Goal: Task Accomplishment & Management: Manage account settings

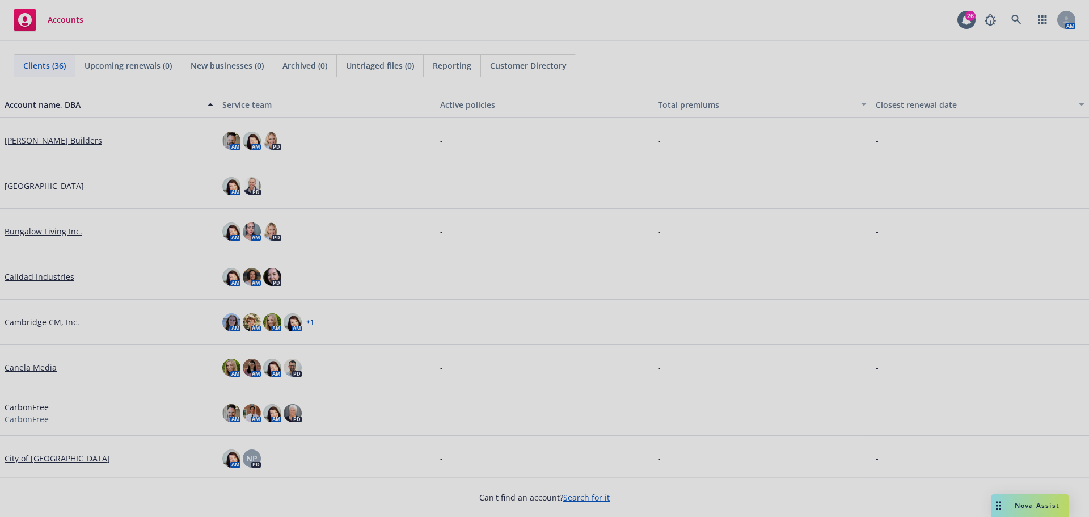
click at [1016, 15] on div at bounding box center [544, 258] width 1089 height 517
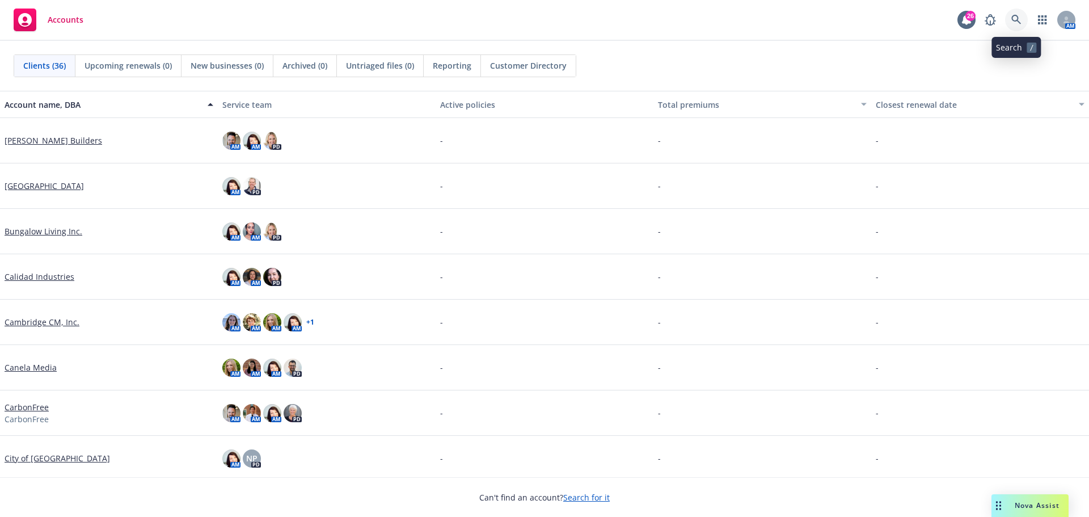
click at [1016, 16] on icon at bounding box center [1016, 20] width 10 height 10
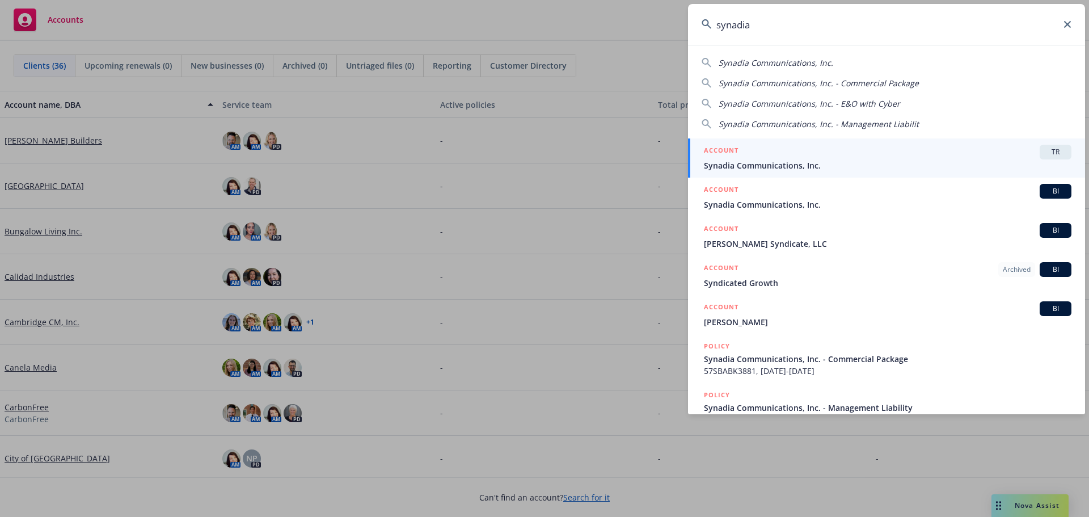
type input "synadia"
click at [841, 153] on div "ACCOUNT TR" at bounding box center [887, 152] width 367 height 15
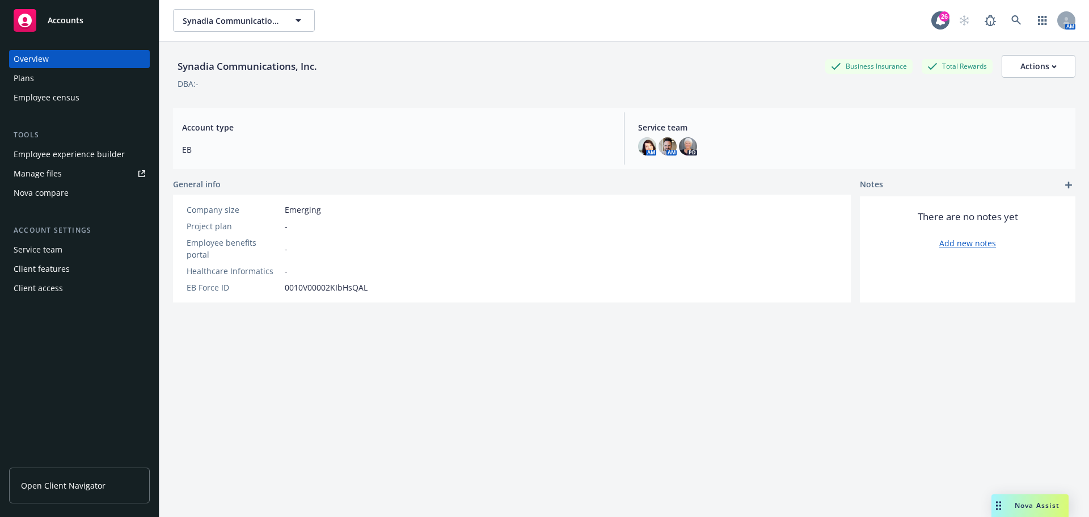
click at [19, 74] on div "Plans" at bounding box center [24, 78] width 20 height 18
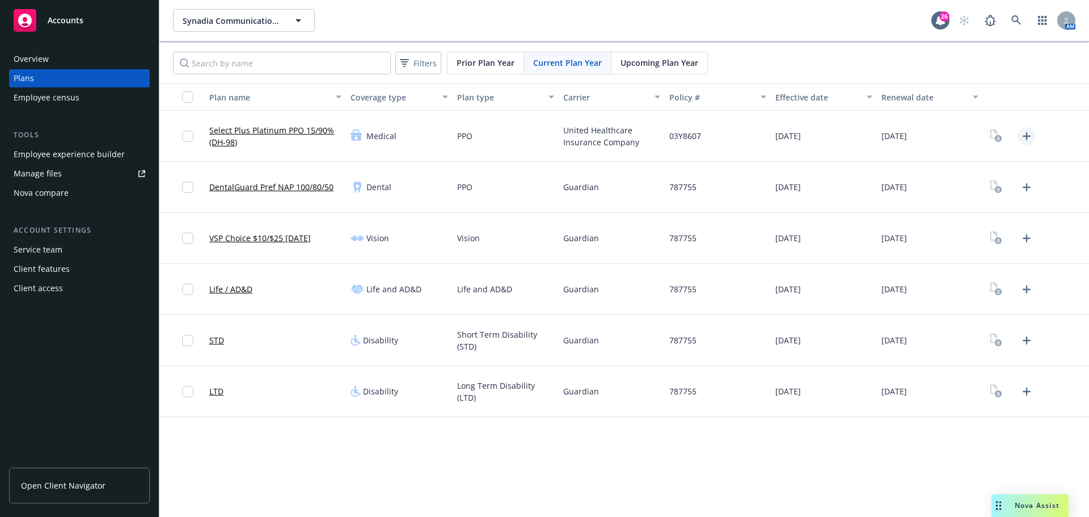
click at [1031, 137] on icon "Upload Plan Documents" at bounding box center [1027, 136] width 14 height 14
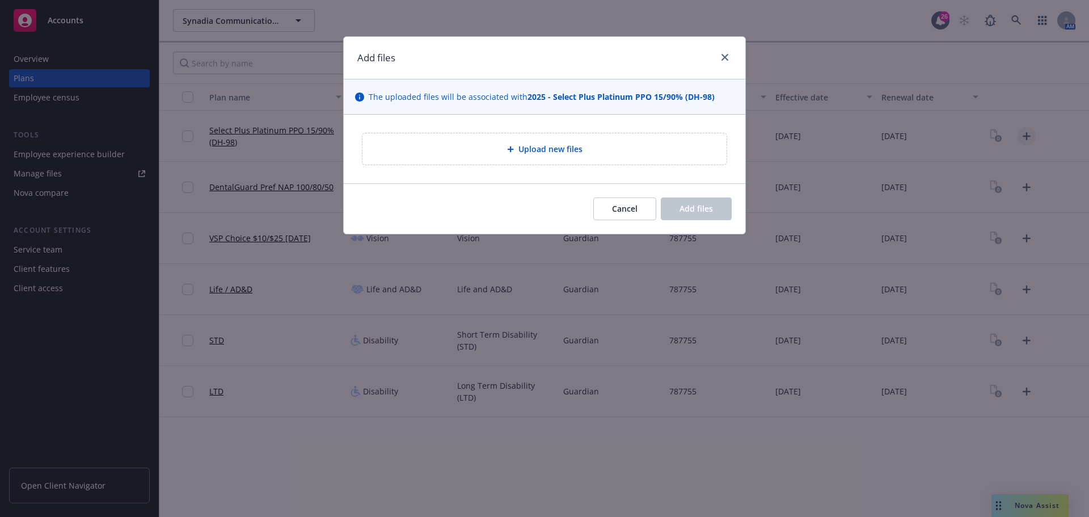
click at [1031, 137] on div "Add files The uploaded files will be associated with 2025 - Select Plus Platinu…" at bounding box center [544, 258] width 1089 height 517
click at [632, 209] on span "Cancel" at bounding box center [625, 208] width 26 height 11
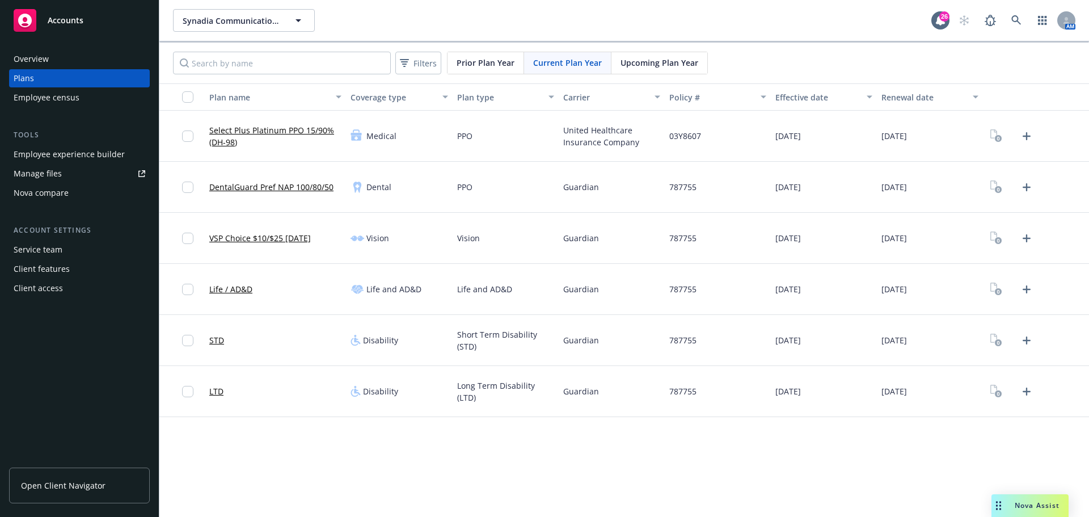
click at [258, 129] on link "Select Plus Platinum PPO 15/90% (DH-98)" at bounding box center [275, 136] width 132 height 24
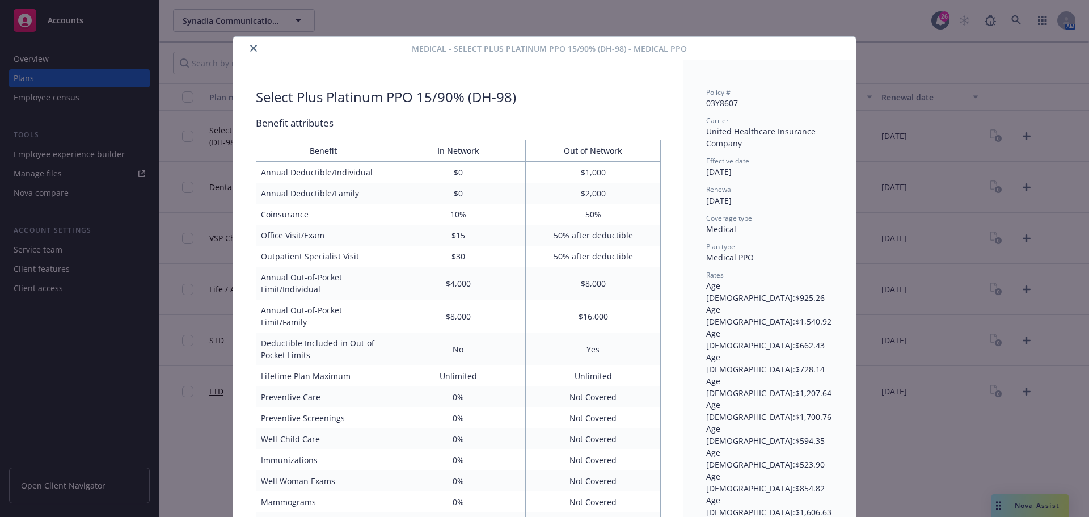
scroll to position [34, 0]
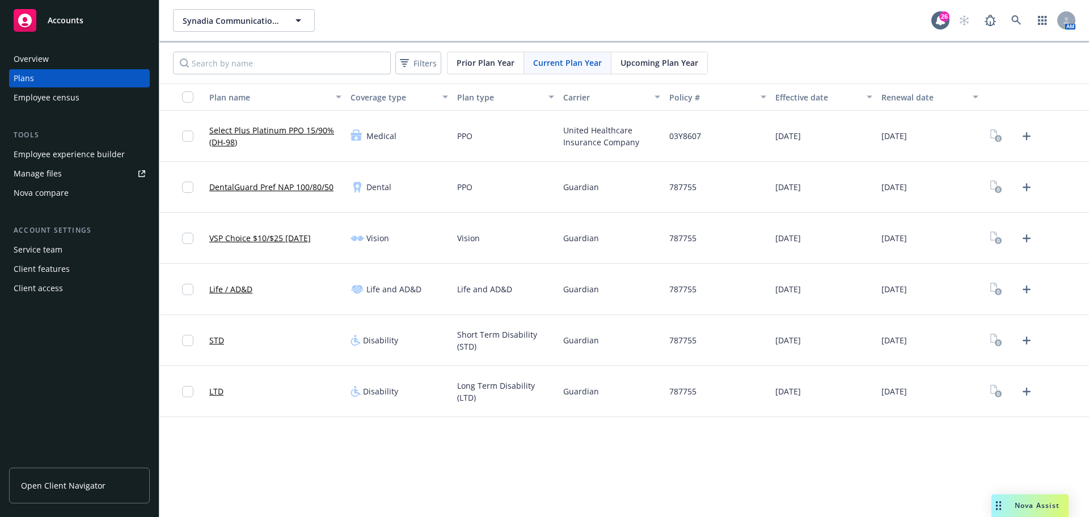
click at [243, 186] on link "DentalGuard Pref NAP 100/80/50" at bounding box center [271, 187] width 124 height 12
click at [261, 238] on link "VSP Choice $10/$25 12/12/24" at bounding box center [259, 238] width 101 height 12
click at [234, 290] on link "Life / AD&D" at bounding box center [230, 289] width 43 height 12
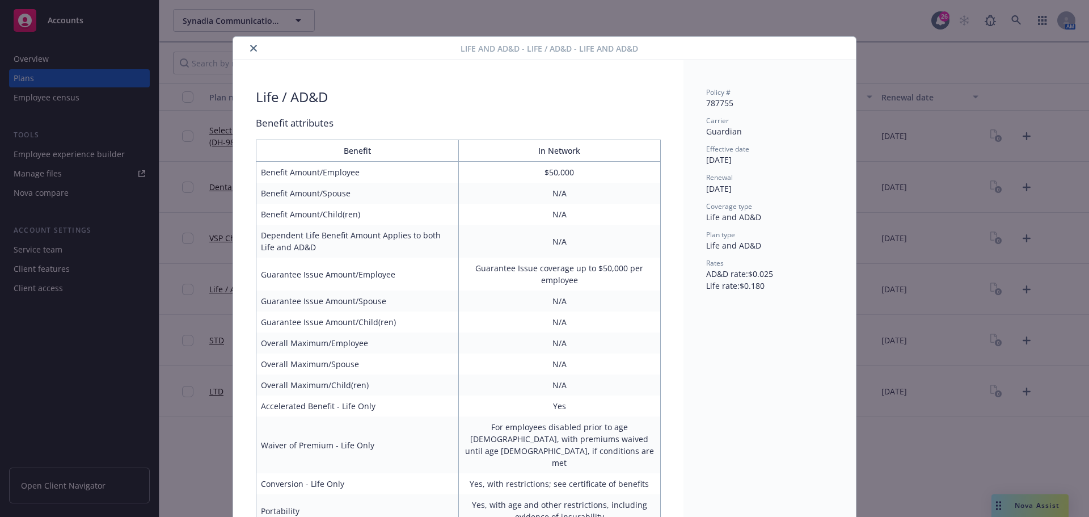
scroll to position [34, 0]
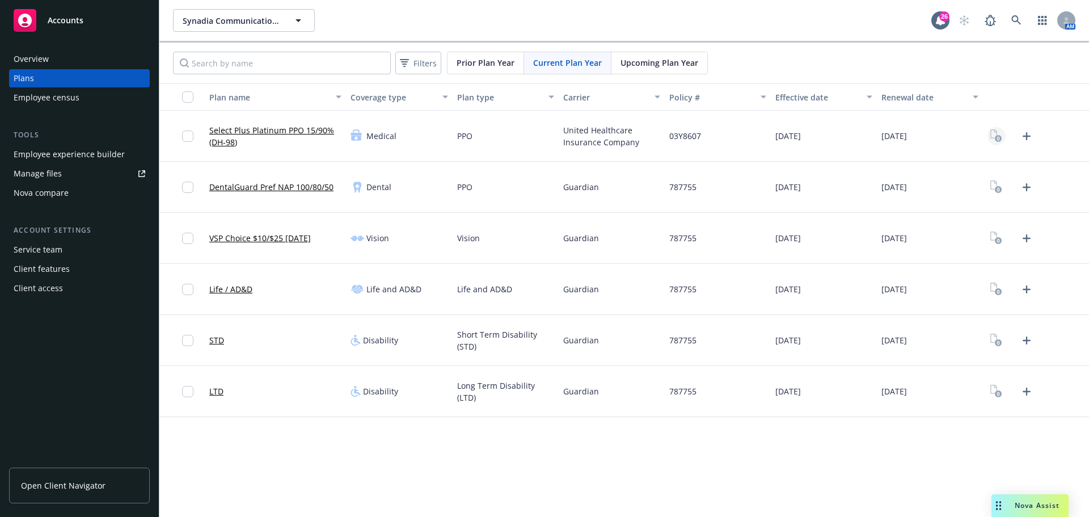
click at [996, 139] on rect "View Plan Documents" at bounding box center [998, 138] width 7 height 7
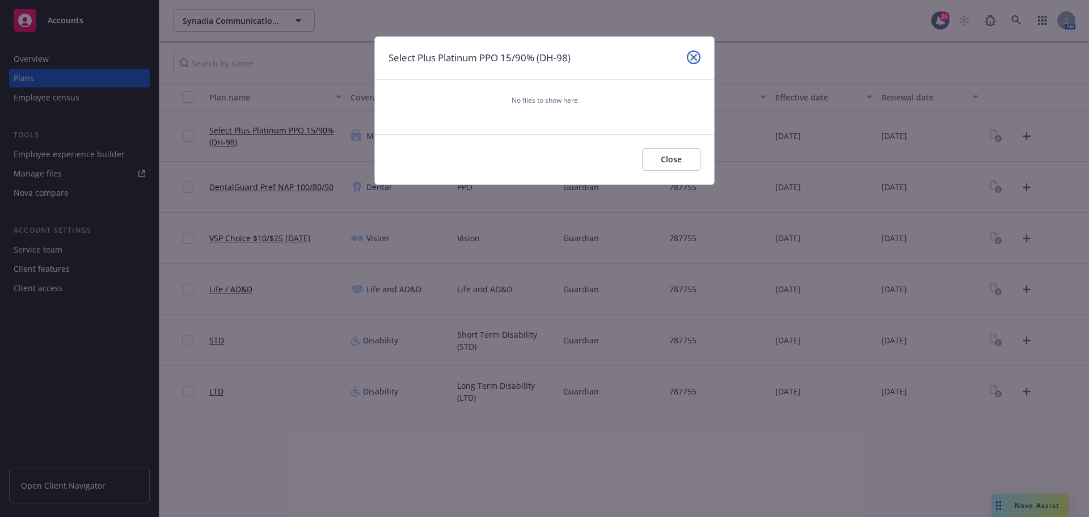
click at [692, 57] on icon "close" at bounding box center [693, 57] width 7 height 7
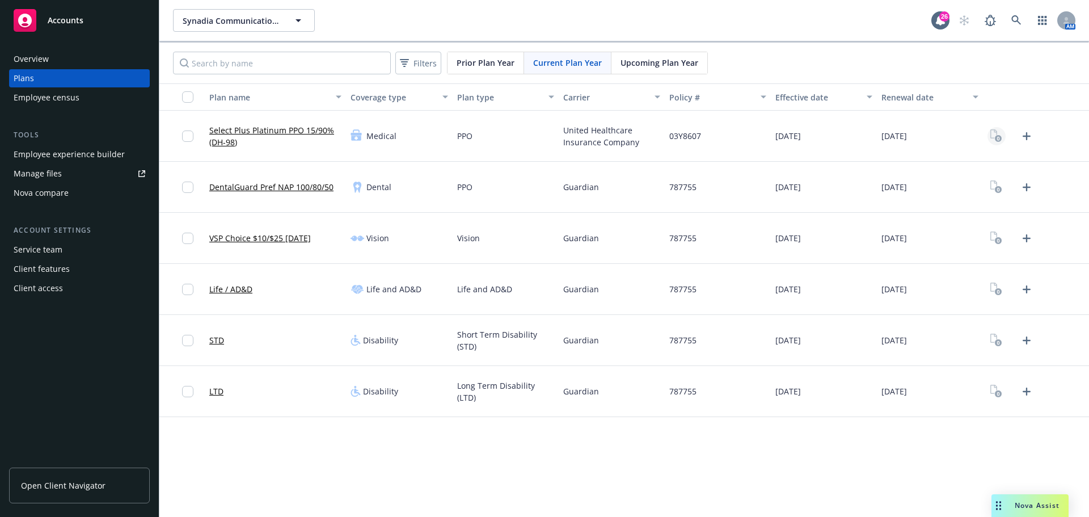
click at [996, 138] on rect "View Plan Documents" at bounding box center [998, 138] width 7 height 7
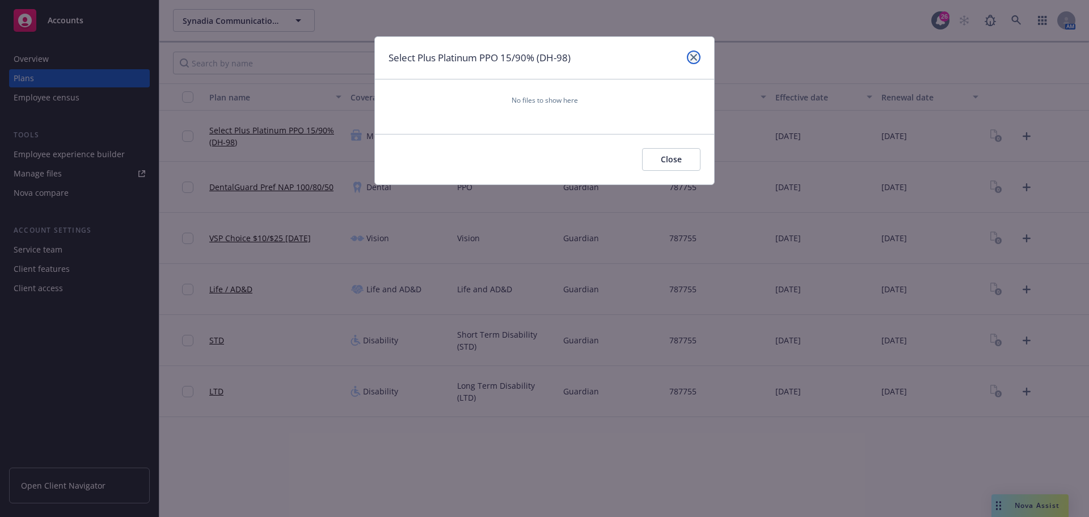
click at [690, 58] on link "close" at bounding box center [694, 57] width 14 height 14
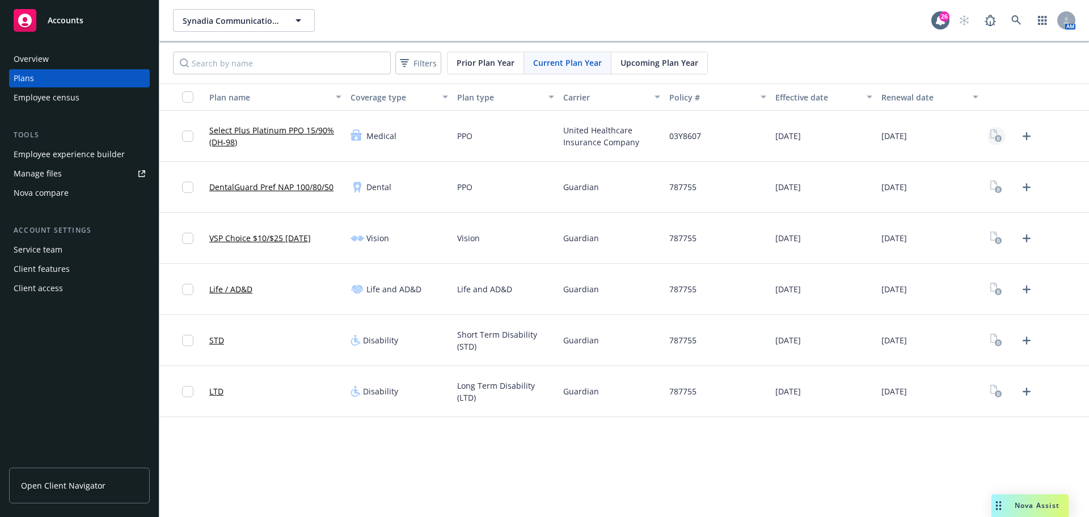
click at [993, 134] on icon "View Plan Documents" at bounding box center [996, 135] width 12 height 13
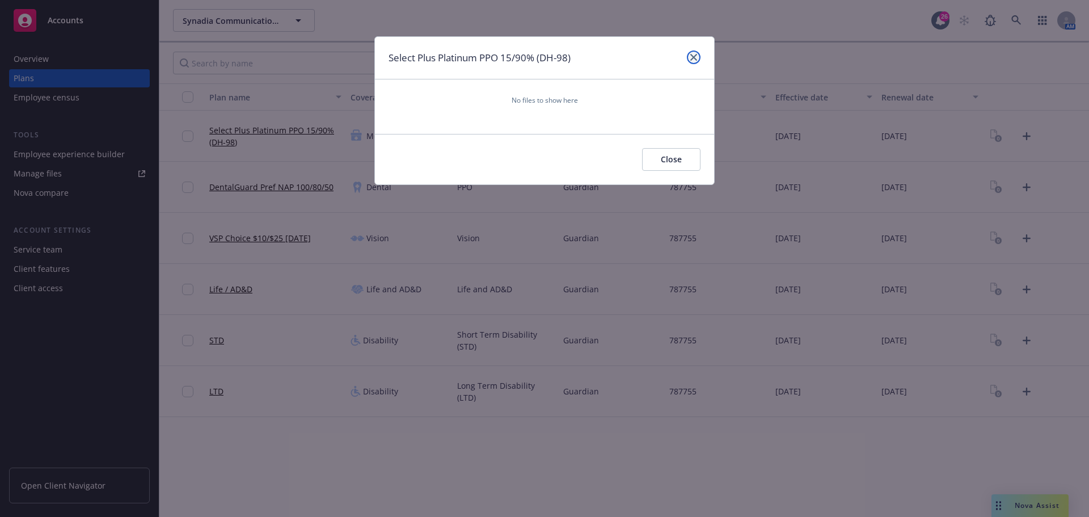
click at [696, 58] on icon "close" at bounding box center [693, 57] width 7 height 7
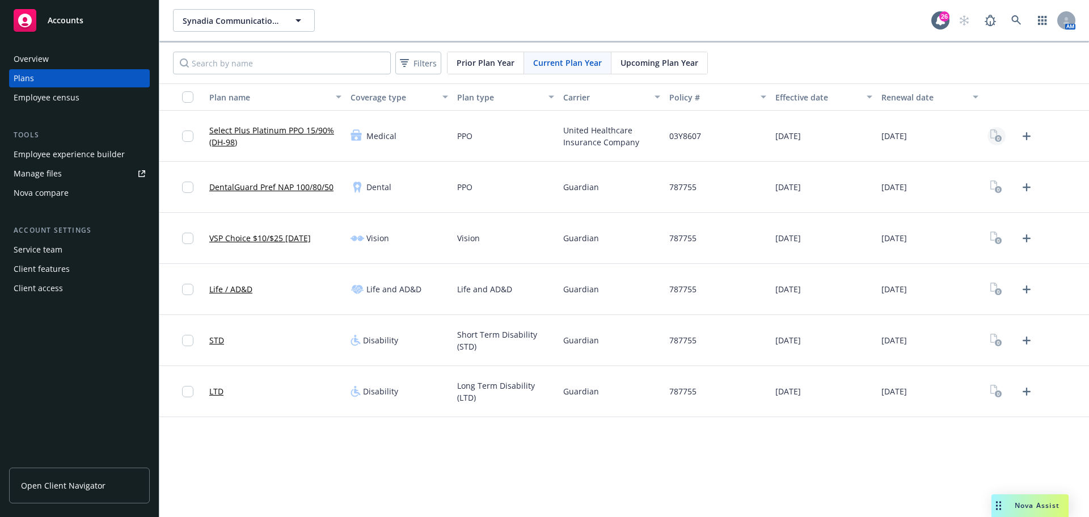
click at [996, 139] on rect "View Plan Documents" at bounding box center [998, 138] width 7 height 7
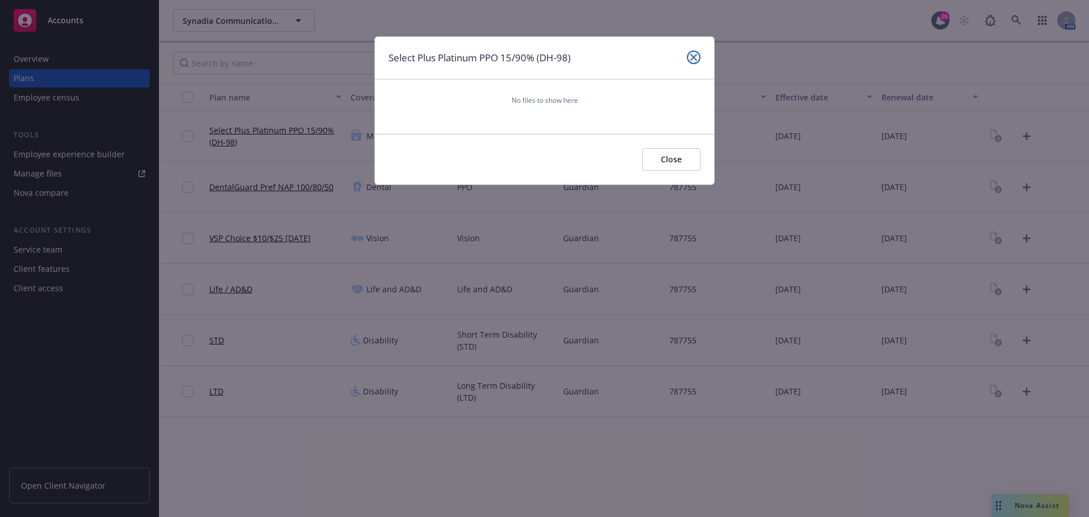
click at [695, 61] on link "close" at bounding box center [694, 57] width 14 height 14
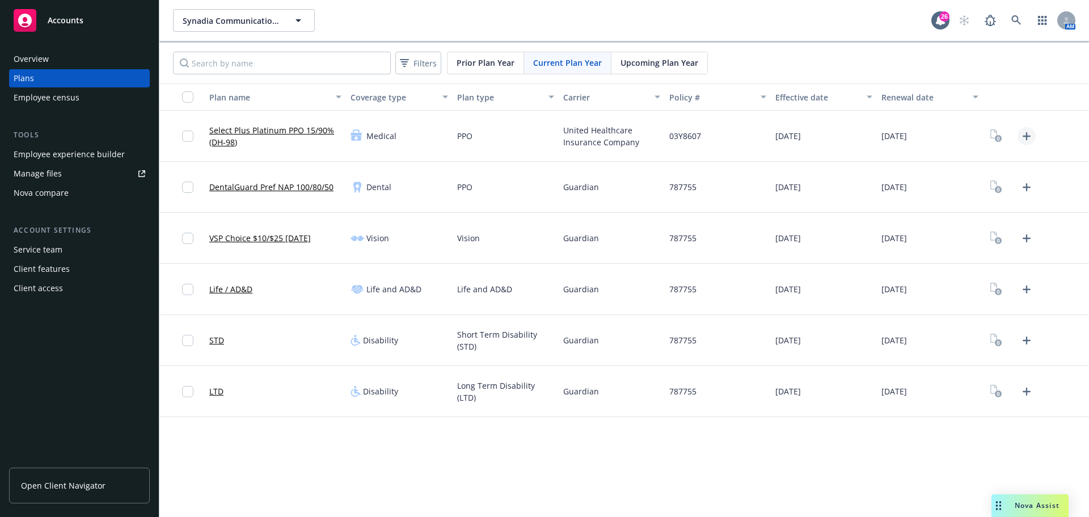
click at [1029, 134] on icon "Upload Plan Documents" at bounding box center [1027, 136] width 14 height 14
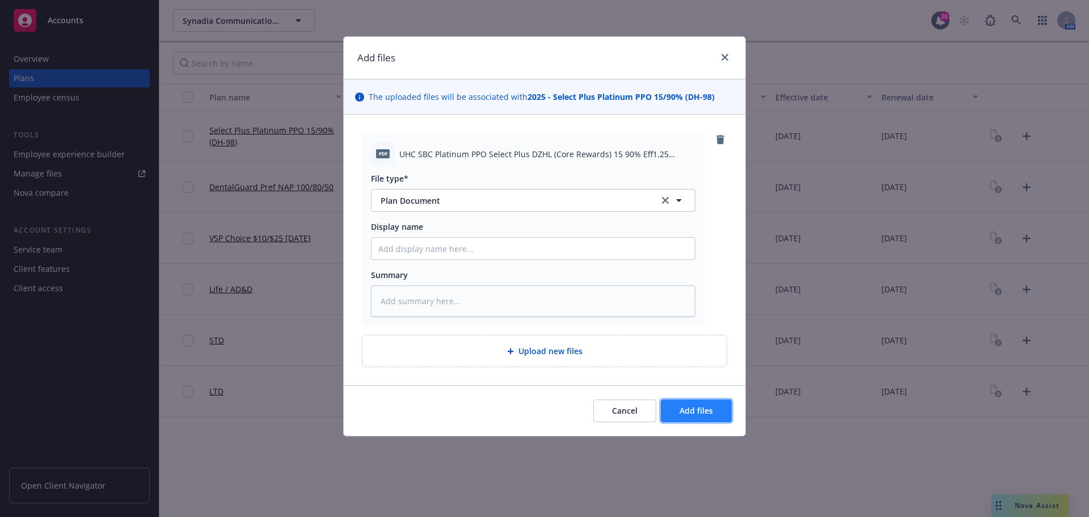
click at [699, 411] on span "Add files" at bounding box center [695, 410] width 33 height 11
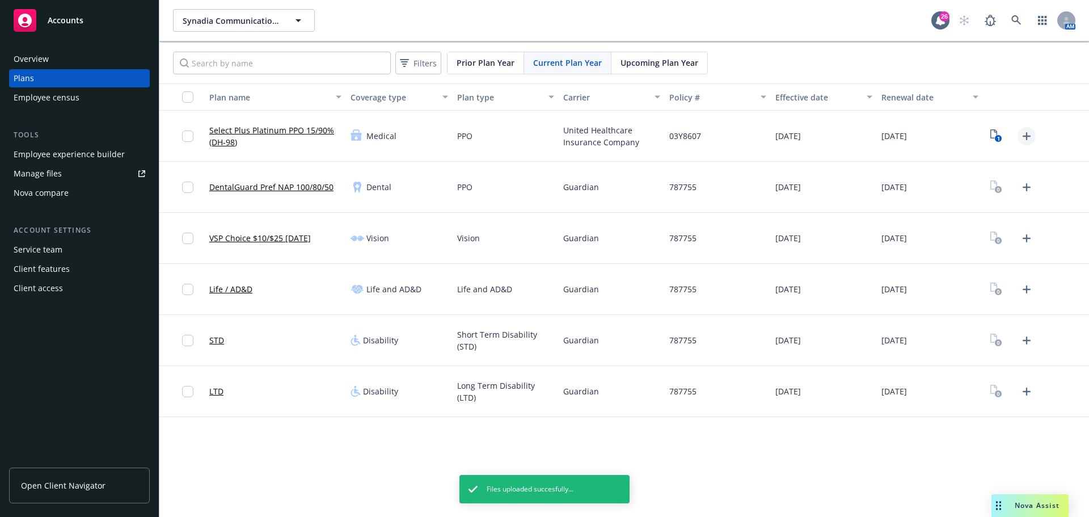
click at [1028, 137] on icon "Upload Plan Documents" at bounding box center [1027, 136] width 14 height 14
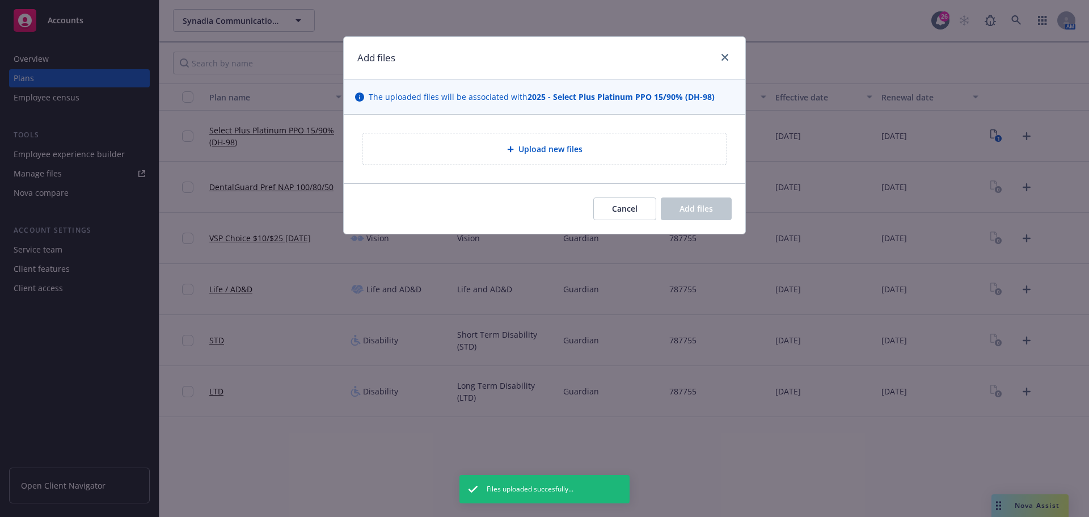
click at [733, 56] on div "Add files" at bounding box center [544, 58] width 401 height 43
click at [728, 60] on link "close" at bounding box center [725, 57] width 14 height 14
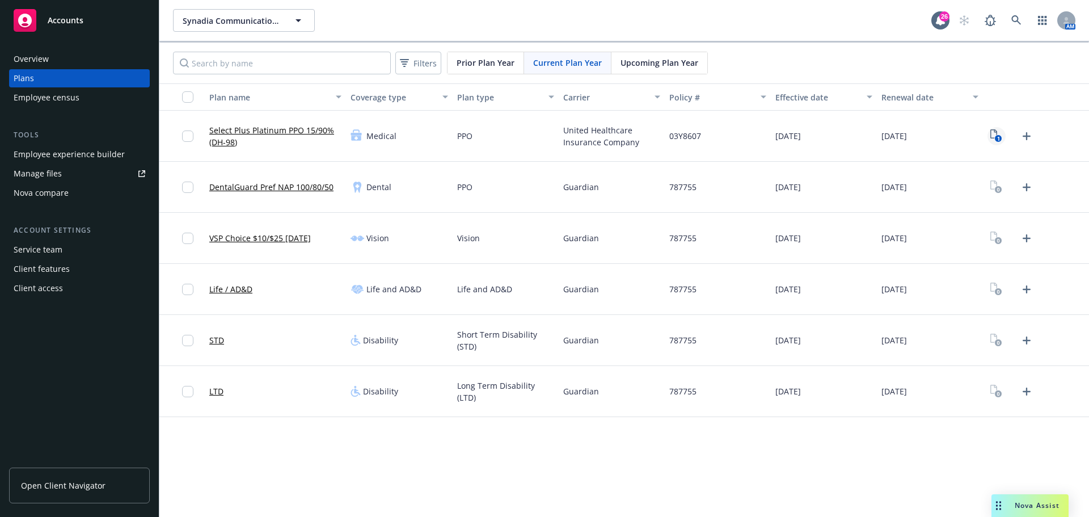
click at [992, 137] on icon "1" at bounding box center [996, 135] width 12 height 13
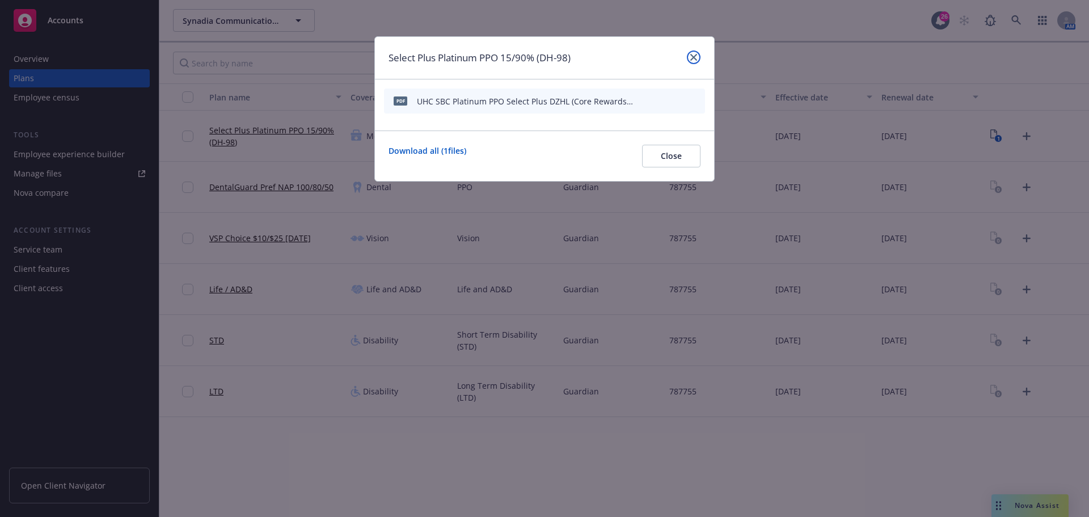
click at [690, 54] on icon "close" at bounding box center [693, 57] width 7 height 7
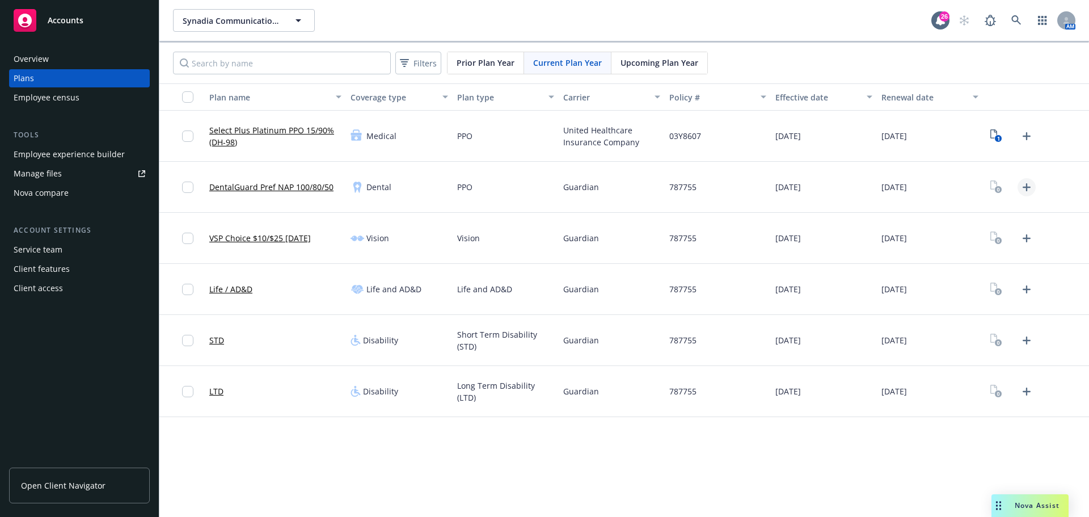
click at [1025, 188] on icon "Upload Plan Documents" at bounding box center [1027, 187] width 14 height 14
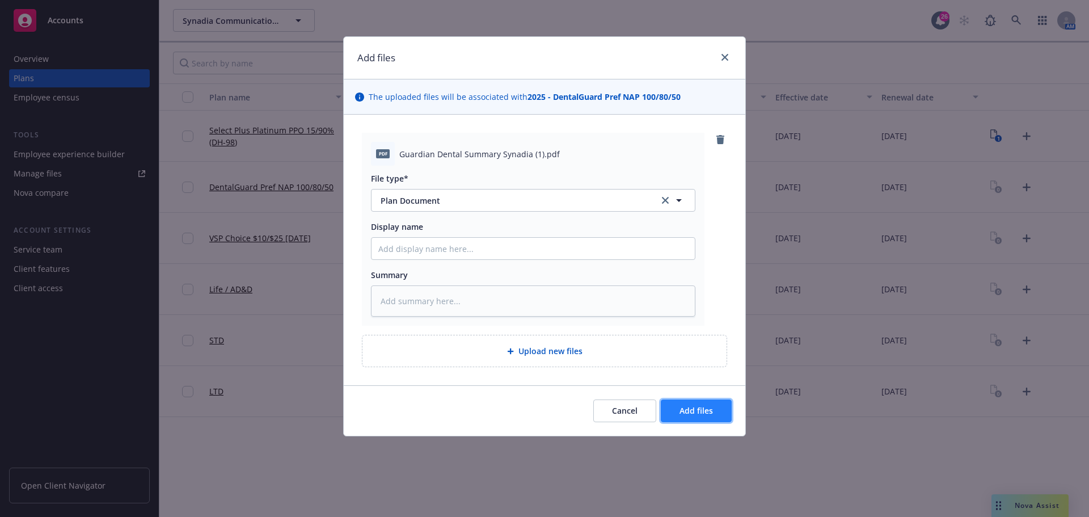
click at [698, 408] on span "Add files" at bounding box center [695, 410] width 33 height 11
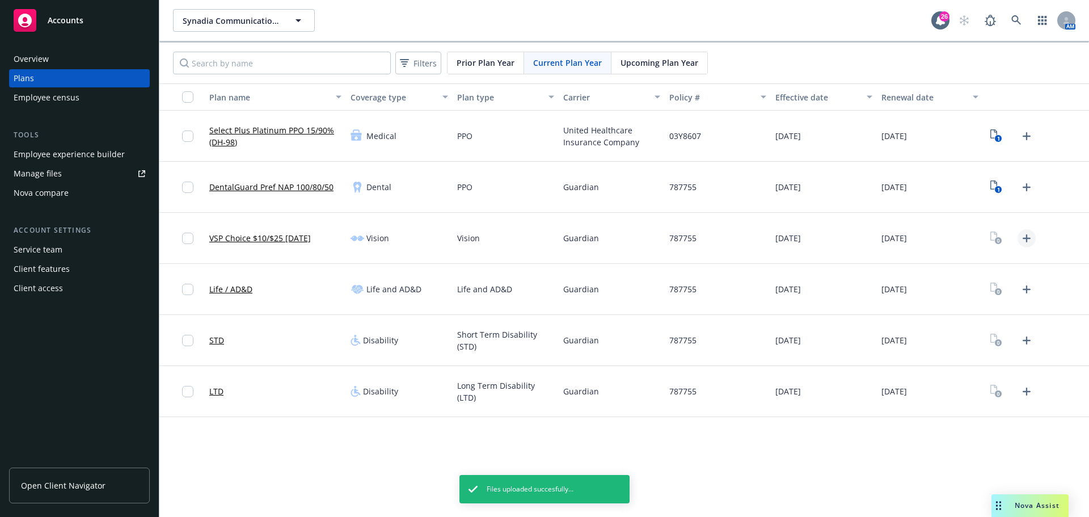
click at [1026, 236] on icon "Upload Plan Documents" at bounding box center [1027, 238] width 14 height 14
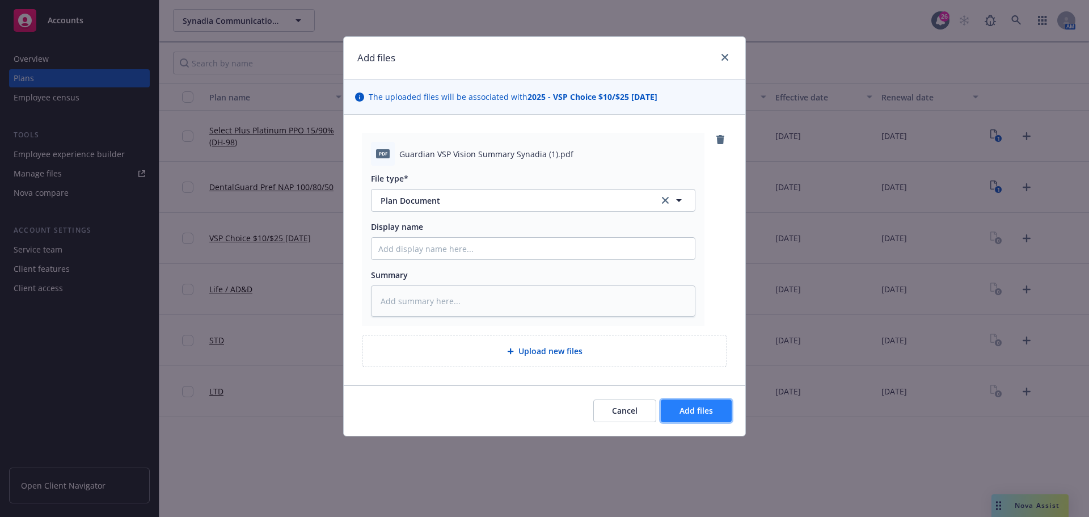
click at [693, 408] on span "Add files" at bounding box center [695, 410] width 33 height 11
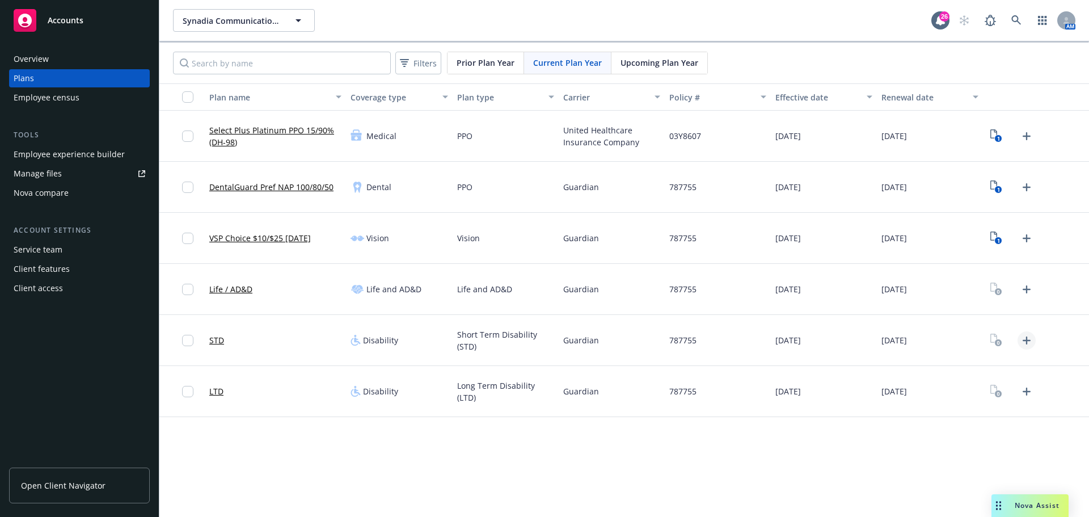
click at [1025, 339] on icon "Upload Plan Documents" at bounding box center [1027, 340] width 14 height 14
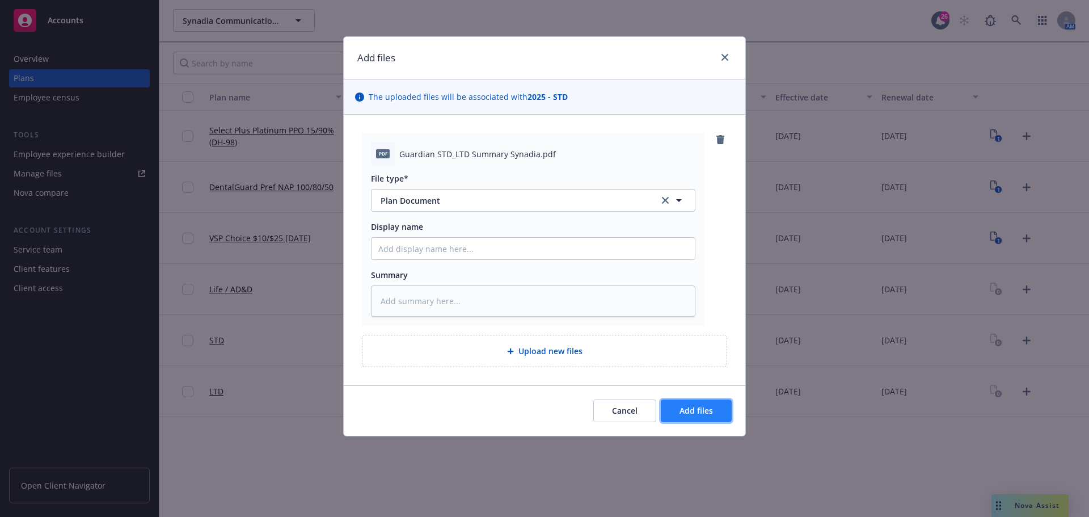
click at [696, 404] on button "Add files" at bounding box center [696, 410] width 71 height 23
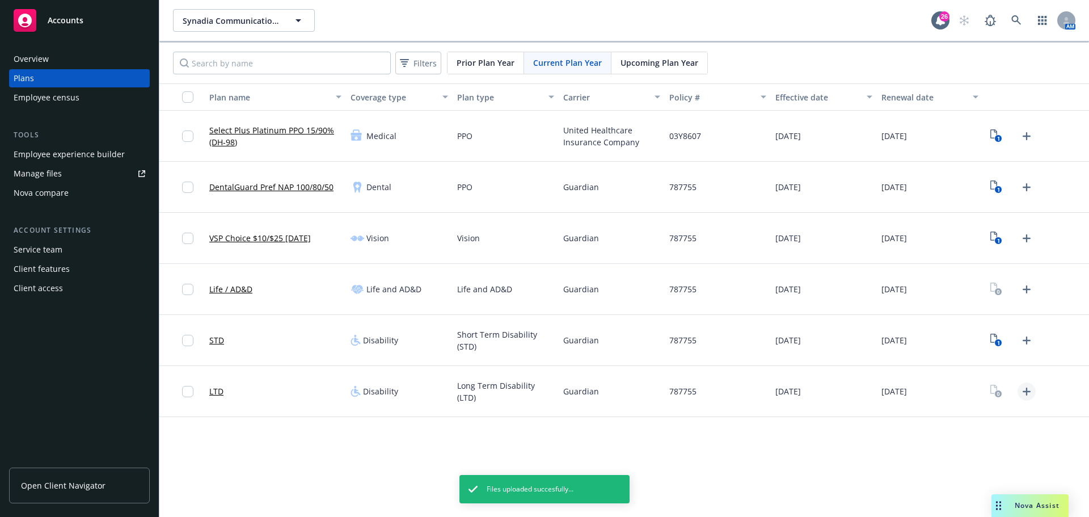
click at [1025, 391] on icon "Upload Plan Documents" at bounding box center [1027, 391] width 14 height 14
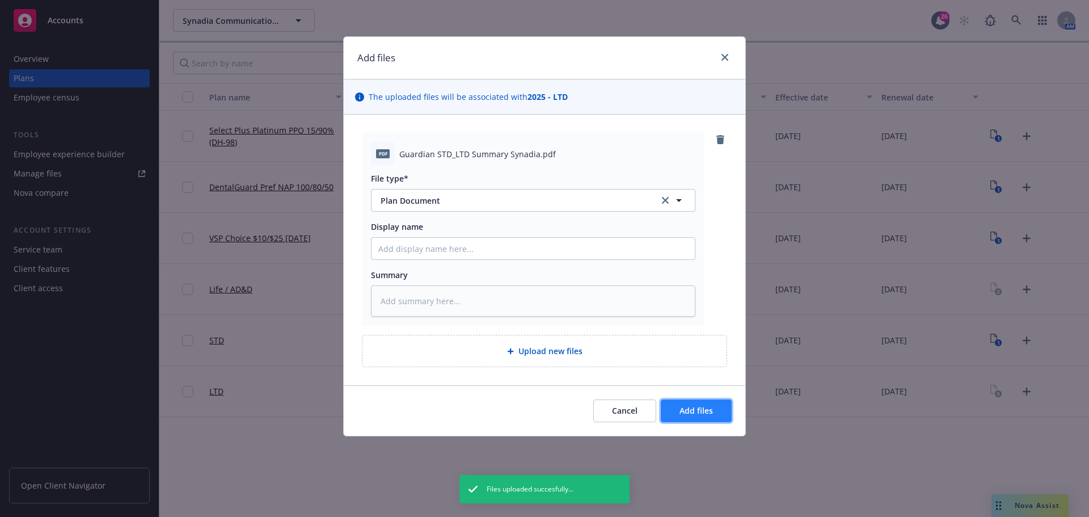
click at [687, 405] on span "Add files" at bounding box center [695, 410] width 33 height 11
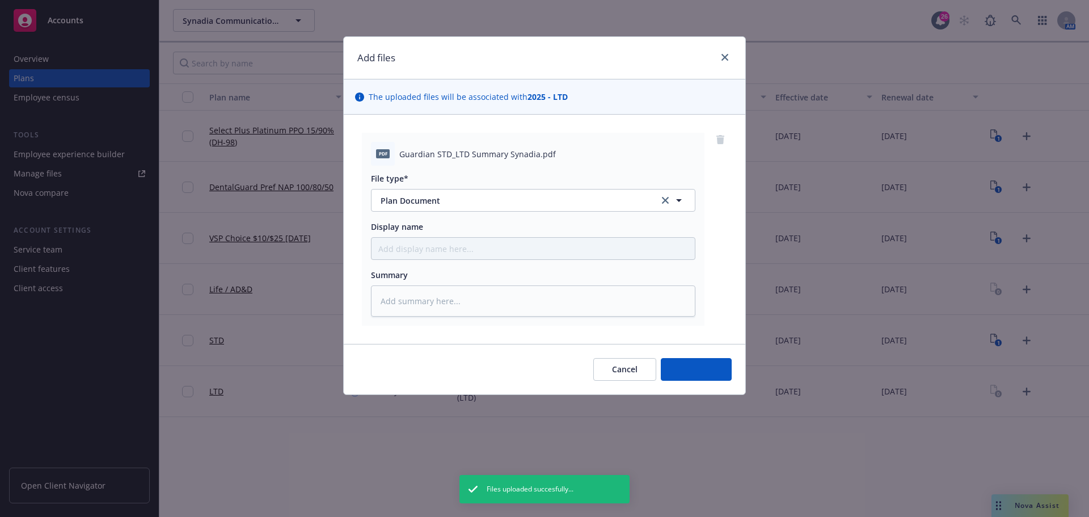
type textarea "x"
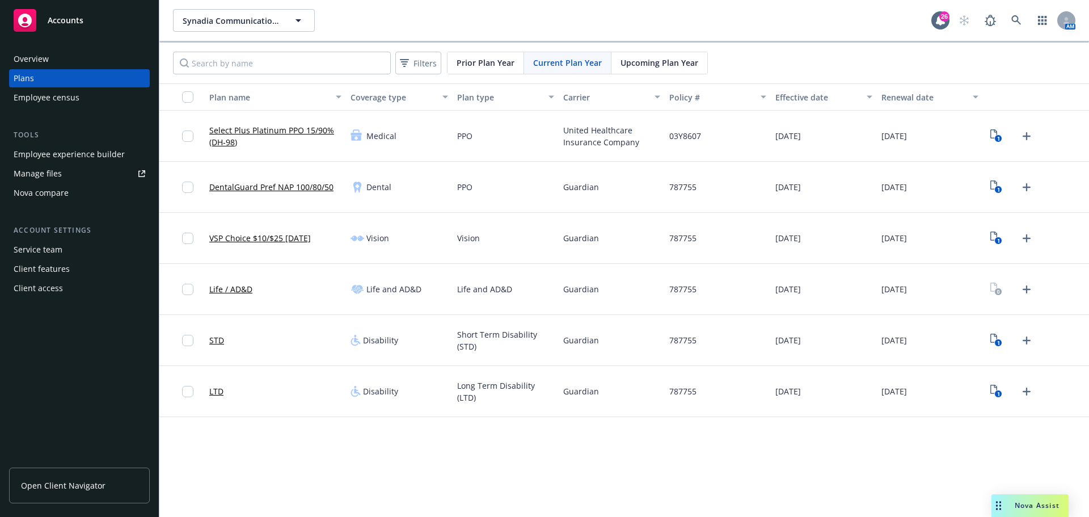
click at [37, 174] on div "Manage files" at bounding box center [38, 173] width 48 height 18
click at [48, 172] on div "Manage files" at bounding box center [38, 173] width 48 height 18
click at [73, 480] on span "Open Client Navigator" at bounding box center [63, 485] width 84 height 12
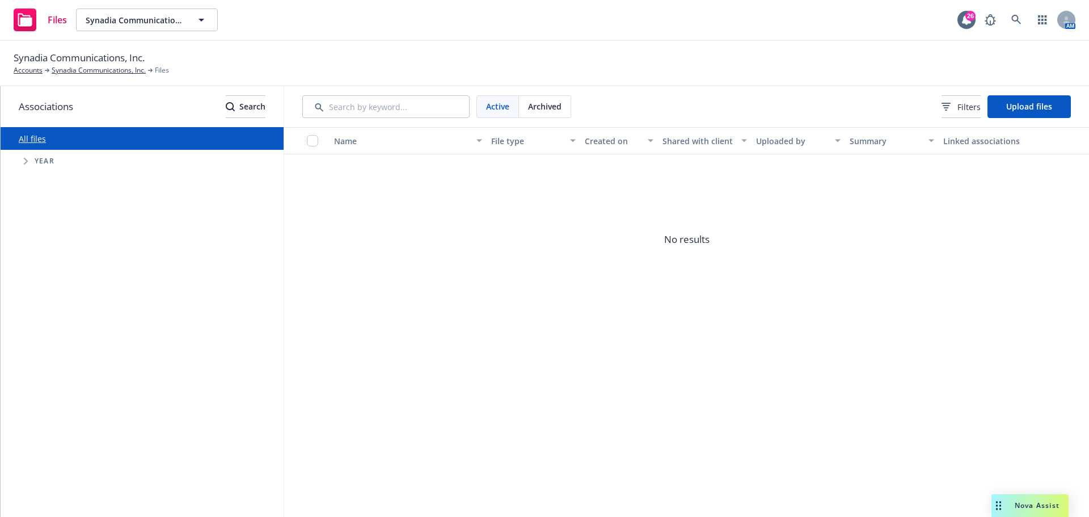
click at [27, 162] on icon "Tree Example" at bounding box center [26, 161] width 4 height 7
click at [57, 315] on input "Tree Example" at bounding box center [54, 316] width 11 height 11
checkbox input "true"
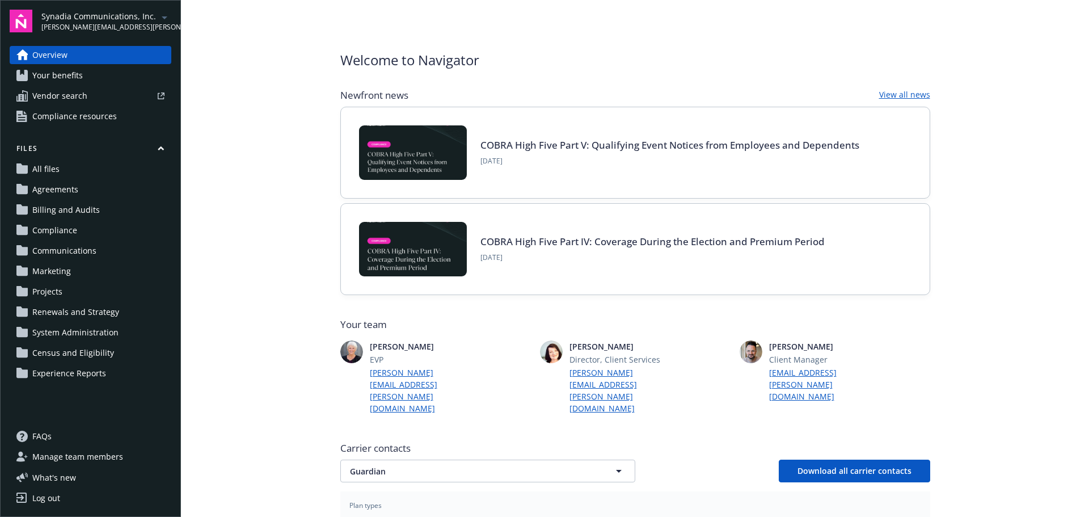
click at [57, 311] on span "Renewals and Strategy" at bounding box center [75, 312] width 87 height 18
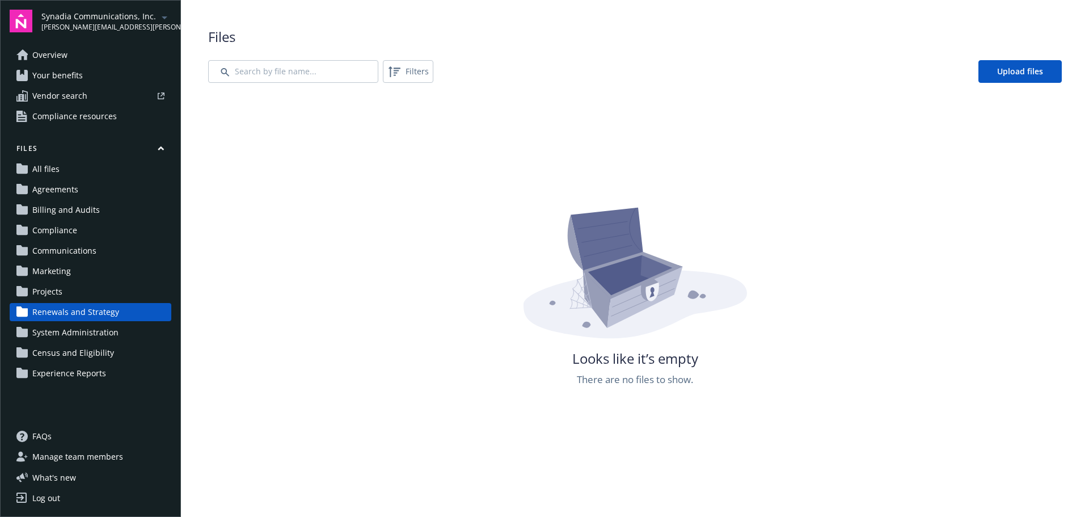
click at [51, 287] on span "Projects" at bounding box center [47, 291] width 30 height 18
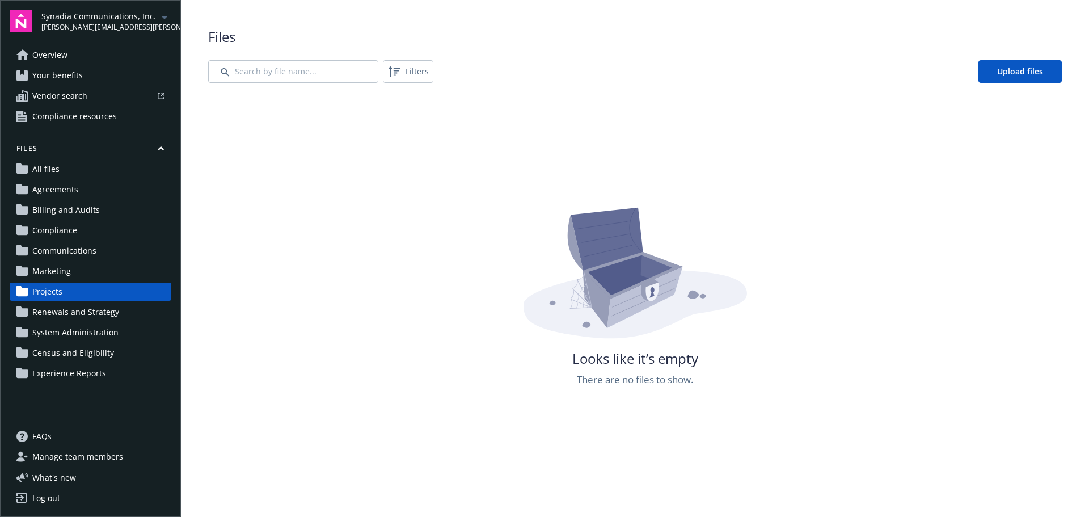
click at [50, 270] on span "Marketing" at bounding box center [51, 271] width 39 height 18
click at [54, 250] on span "Communications" at bounding box center [64, 251] width 64 height 18
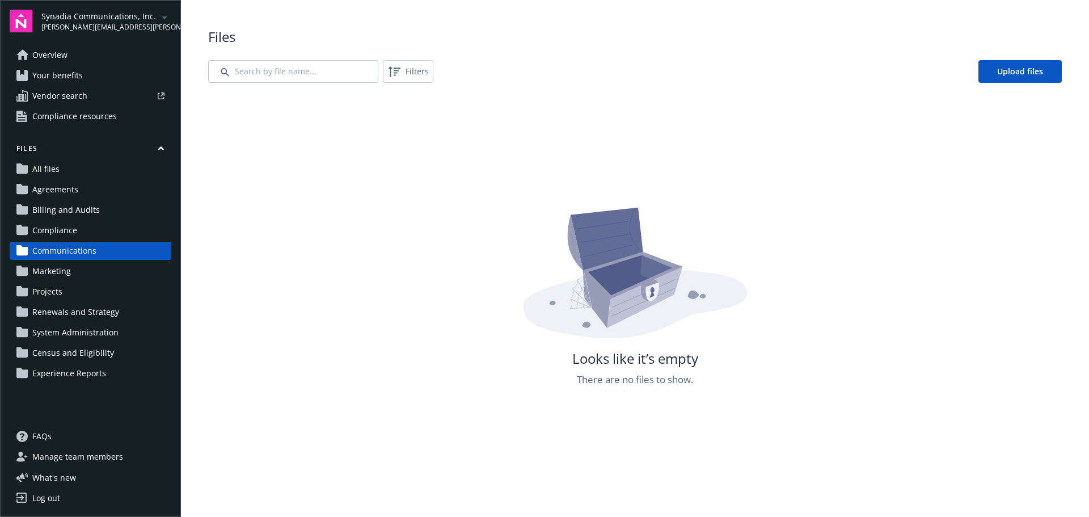
click at [56, 248] on span "Communications" at bounding box center [64, 251] width 64 height 18
click at [1011, 72] on span "Upload files" at bounding box center [1020, 71] width 46 height 11
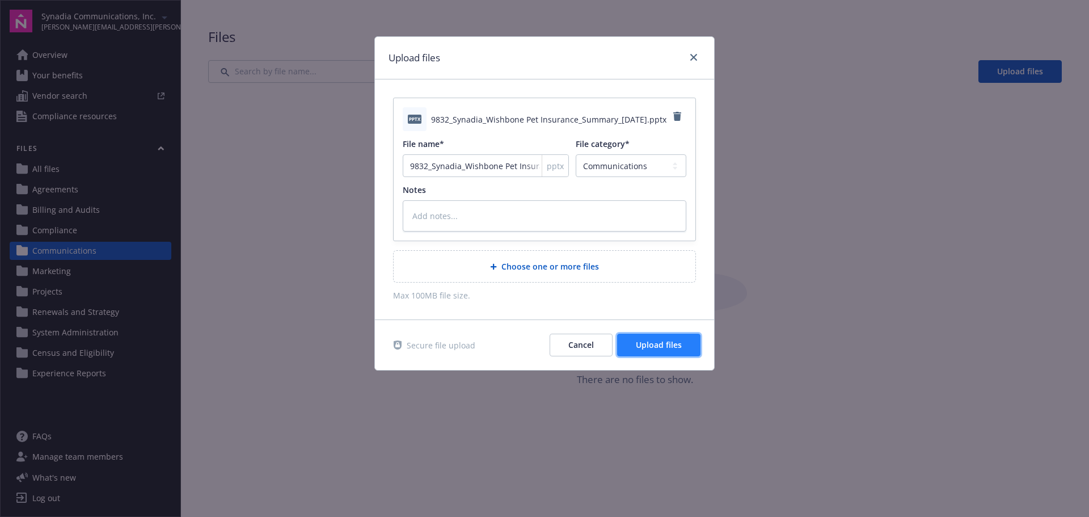
click at [653, 345] on span "Upload files" at bounding box center [659, 344] width 46 height 11
type textarea "x"
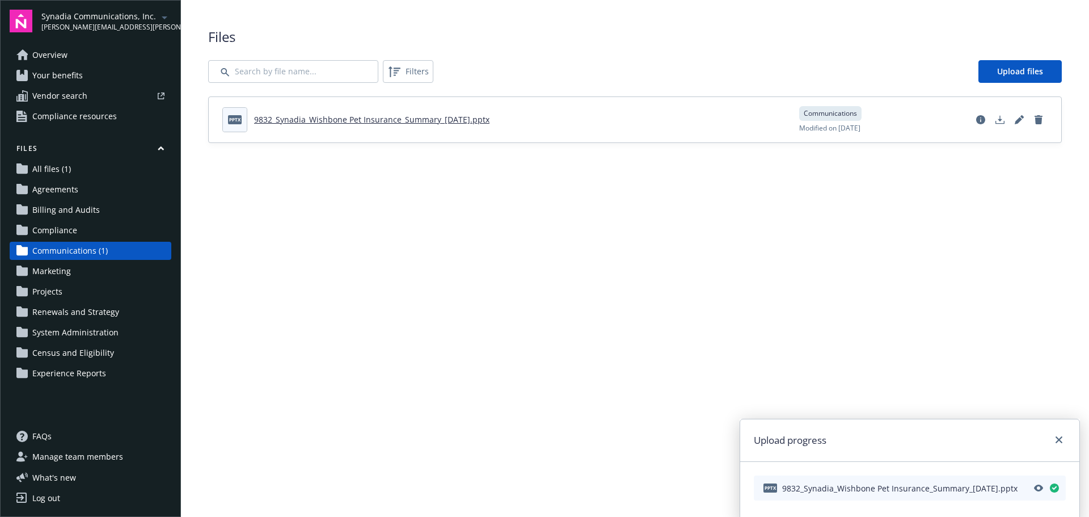
click at [528, 268] on main "Upload progress pptx 9832_Synadia_Wishbone Pet Insurance_Summary_2025-01-09.ppt…" at bounding box center [635, 258] width 908 height 517
